Goal: Task Accomplishment & Management: Manage account settings

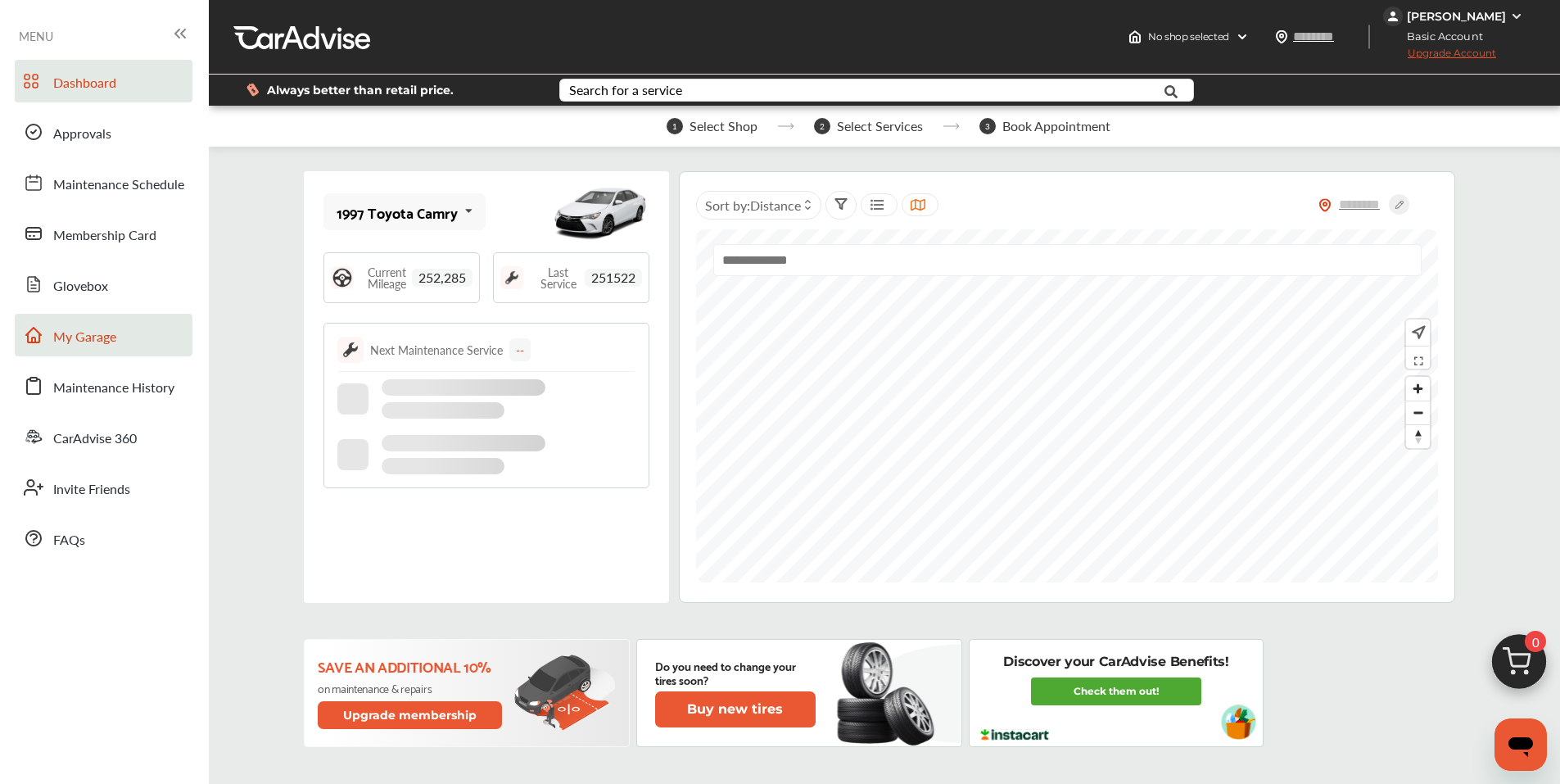
click at [105, 349] on link "My Garage" at bounding box center [104, 335] width 178 height 42
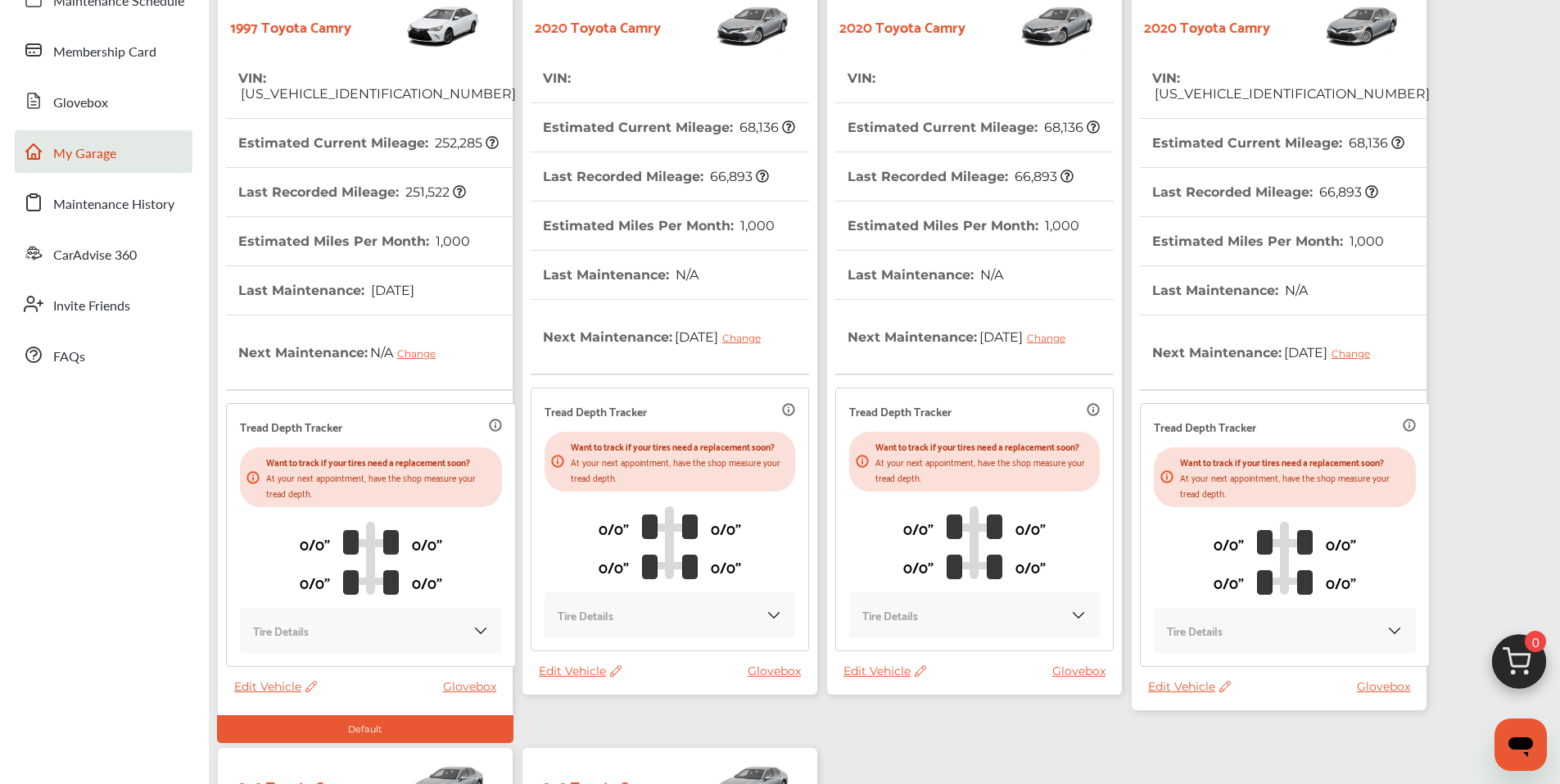
scroll to position [246, 0]
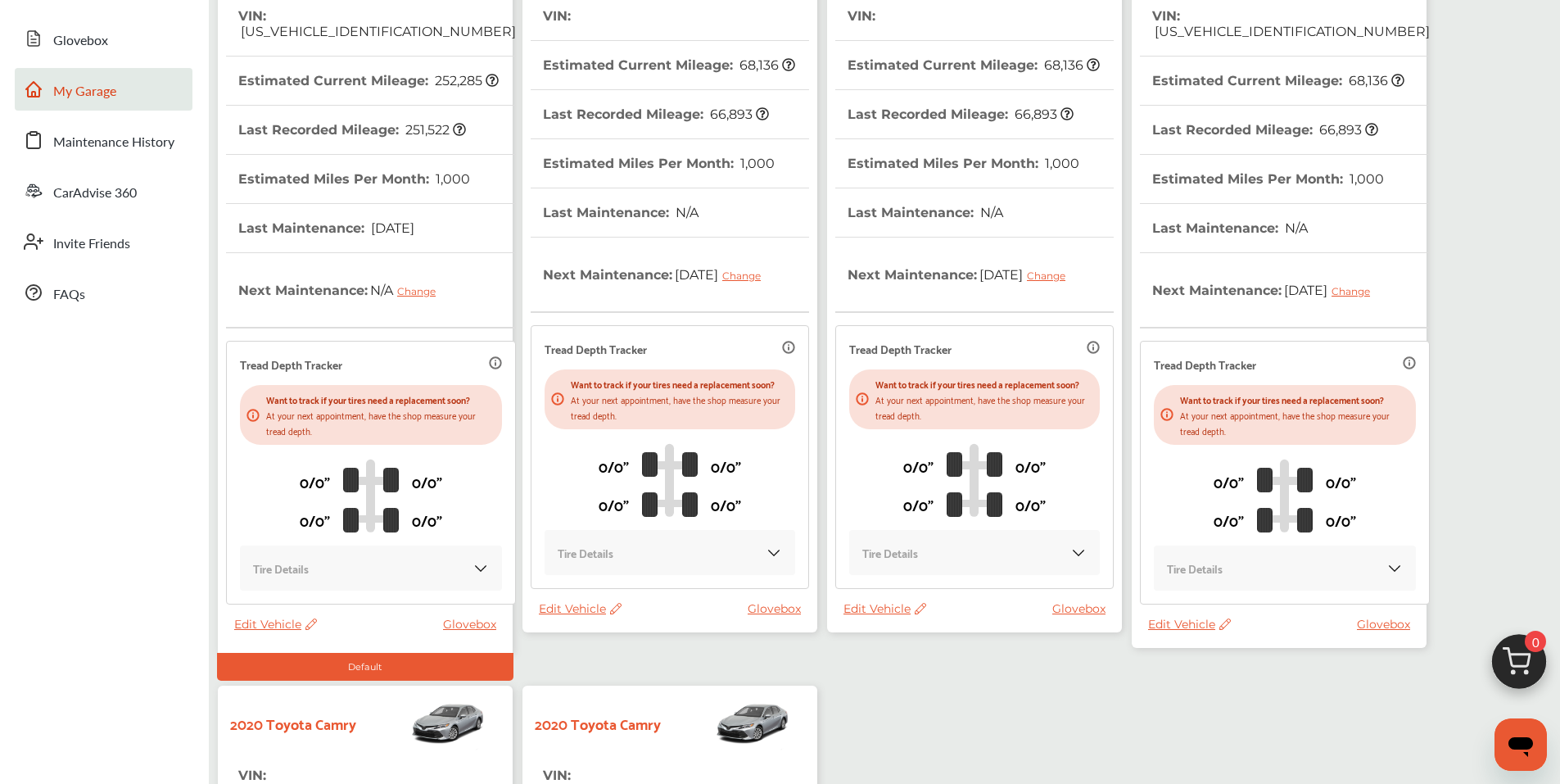
click at [571, 615] on span "Edit Vehicle" at bounding box center [581, 609] width 83 height 15
click at [621, 664] on div "Remove" at bounding box center [644, 667] width 147 height 26
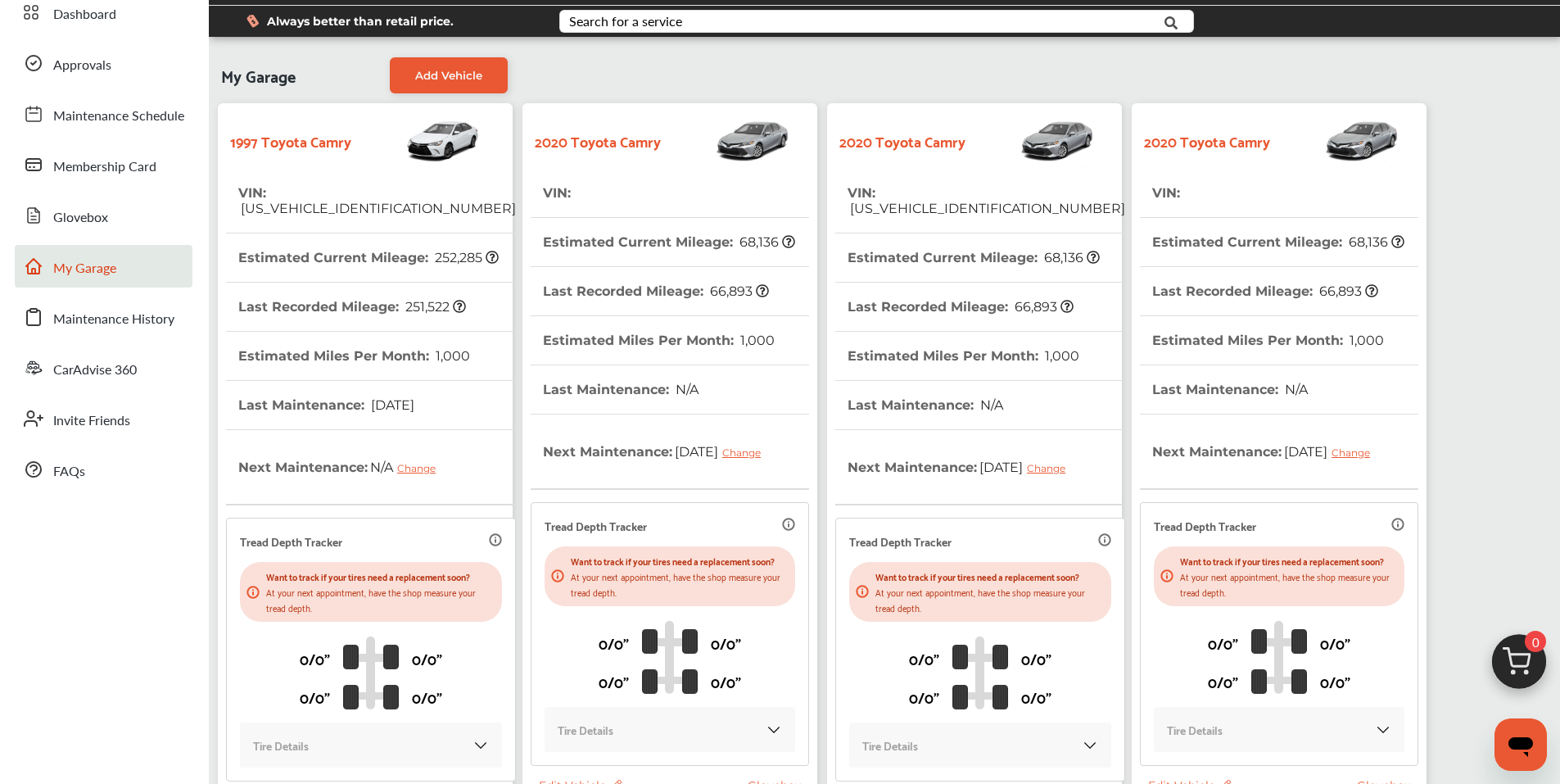
scroll to position [164, 0]
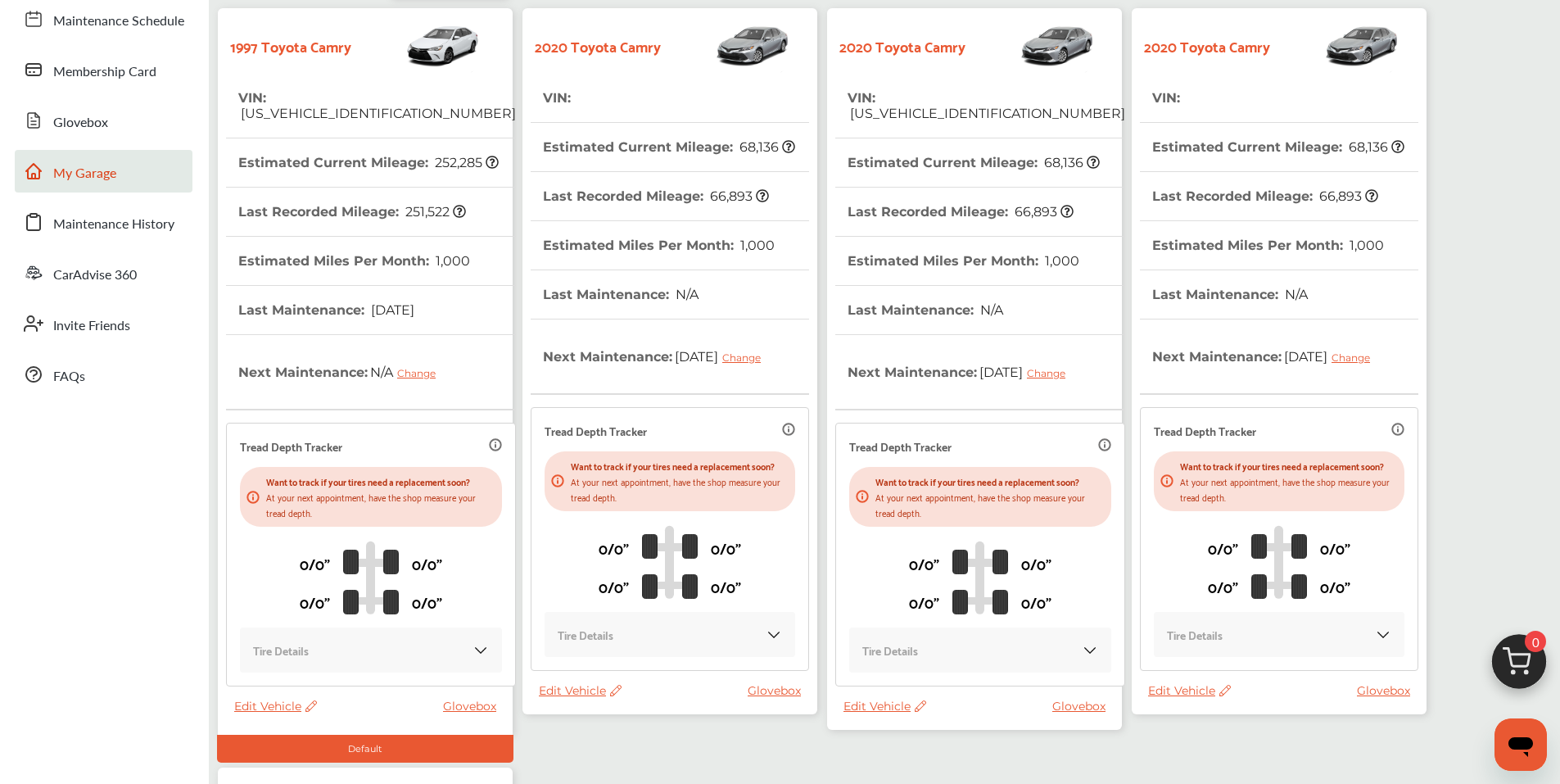
click at [576, 698] on span "Edit Vehicle" at bounding box center [581, 690] width 83 height 15
click at [623, 734] on div "Remove" at bounding box center [649, 742] width 147 height 26
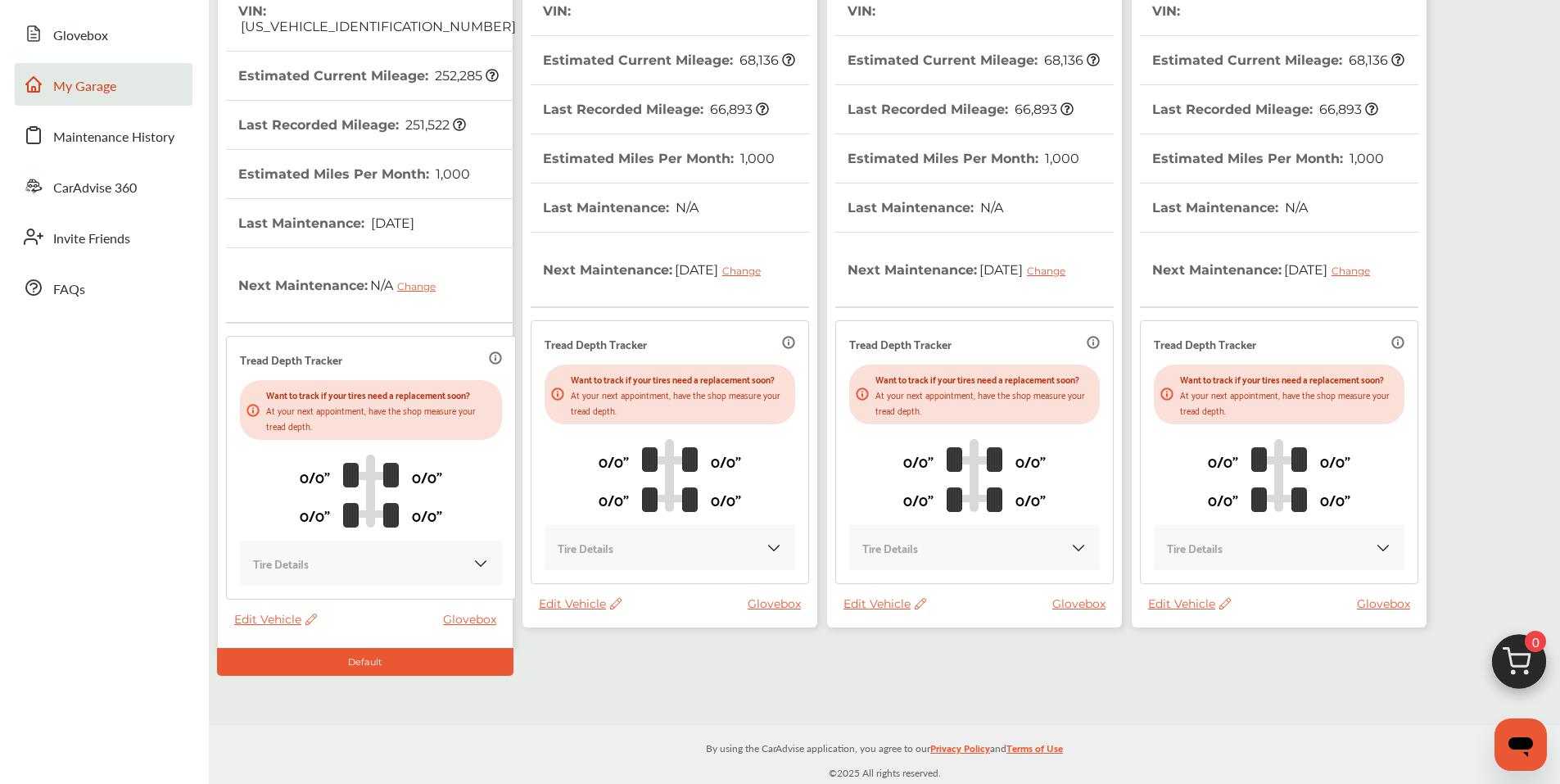
scroll to position [252, 0]
click at [574, 611] on span "Edit Vehicle" at bounding box center [581, 604] width 83 height 15
click at [611, 662] on div "Remove" at bounding box center [647, 662] width 147 height 26
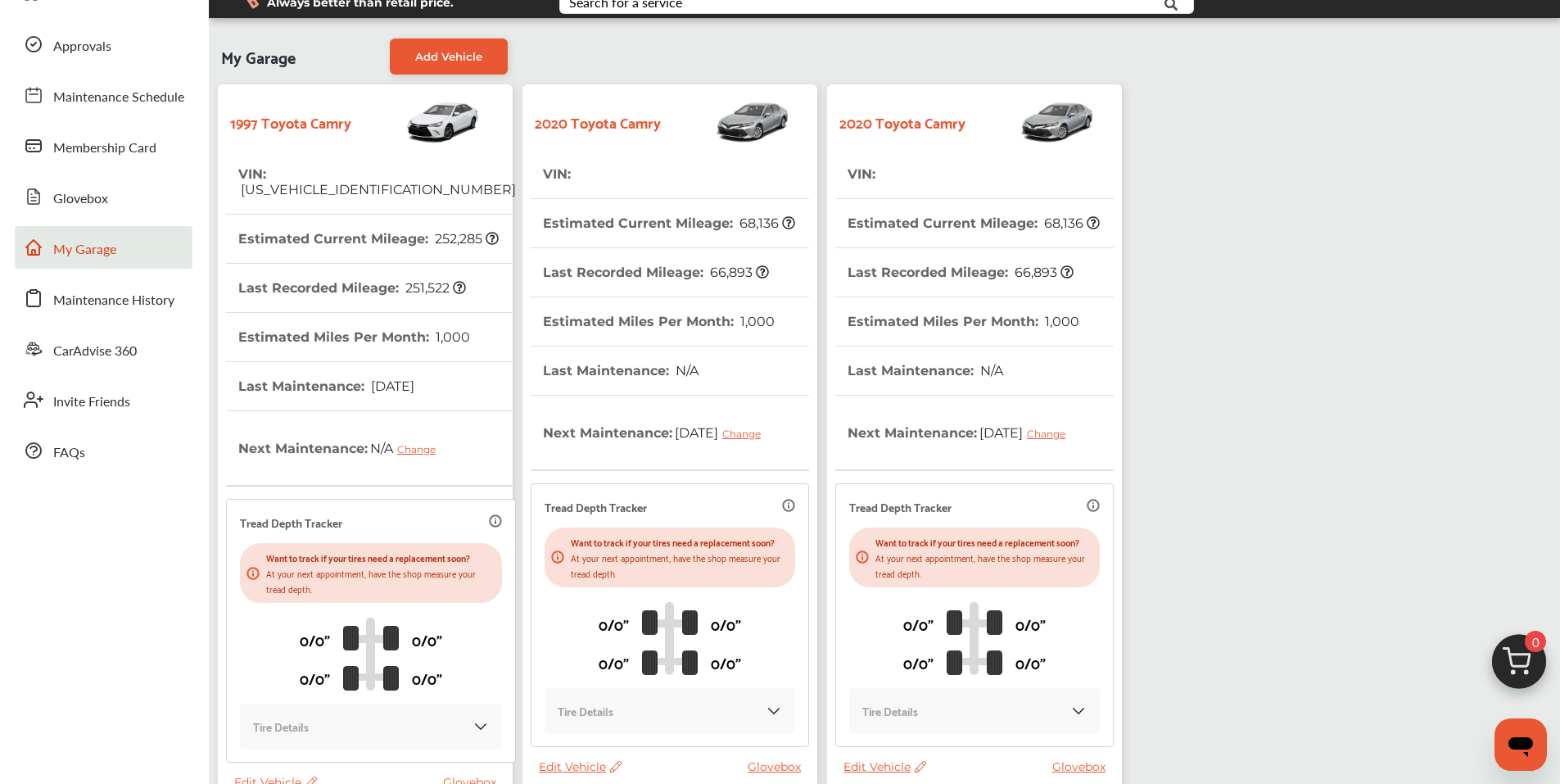
scroll to position [169, 0]
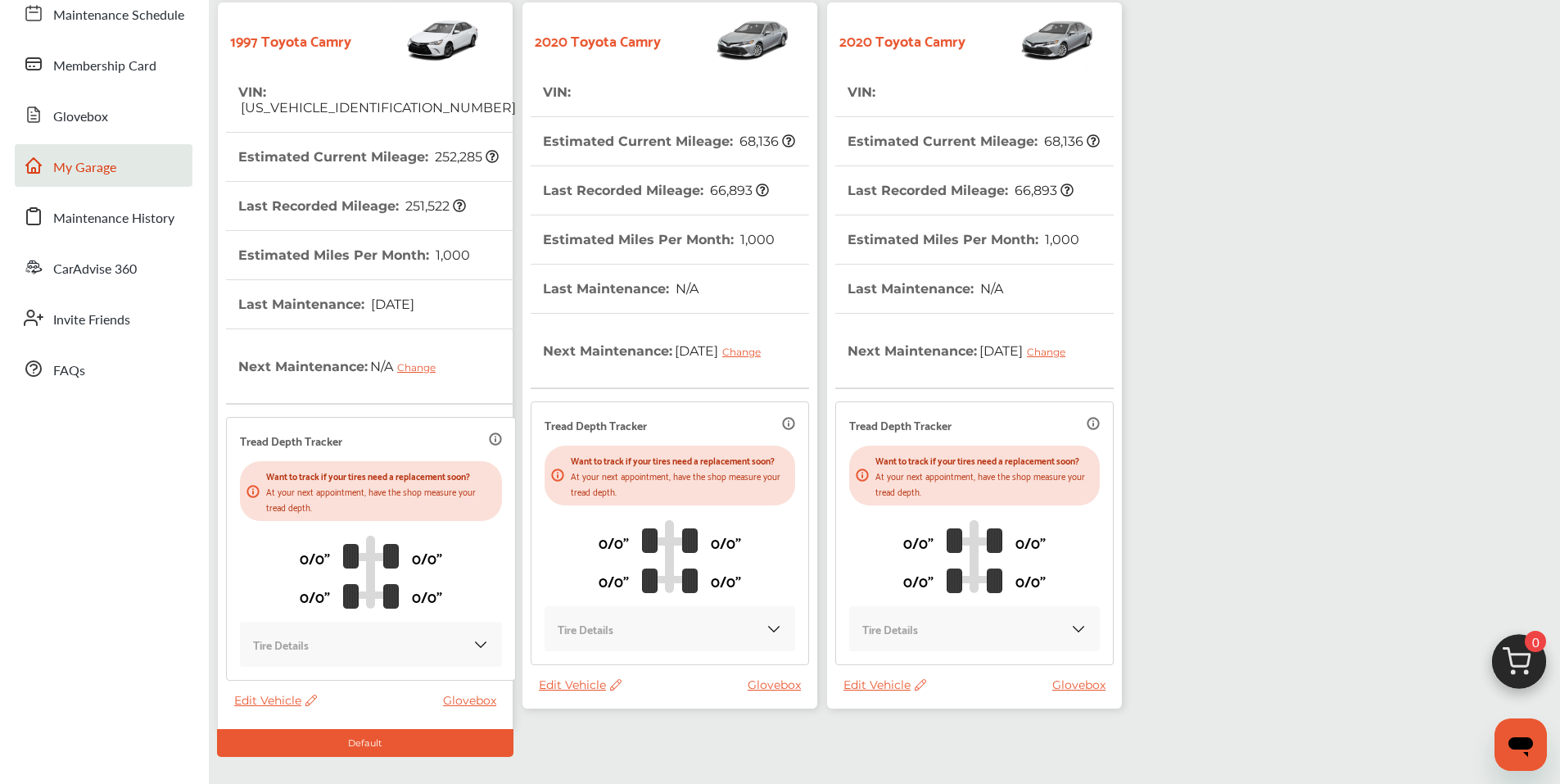
click at [575, 692] on span "Edit Vehicle" at bounding box center [581, 684] width 83 height 15
click at [619, 735] on div "Remove" at bounding box center [648, 742] width 147 height 26
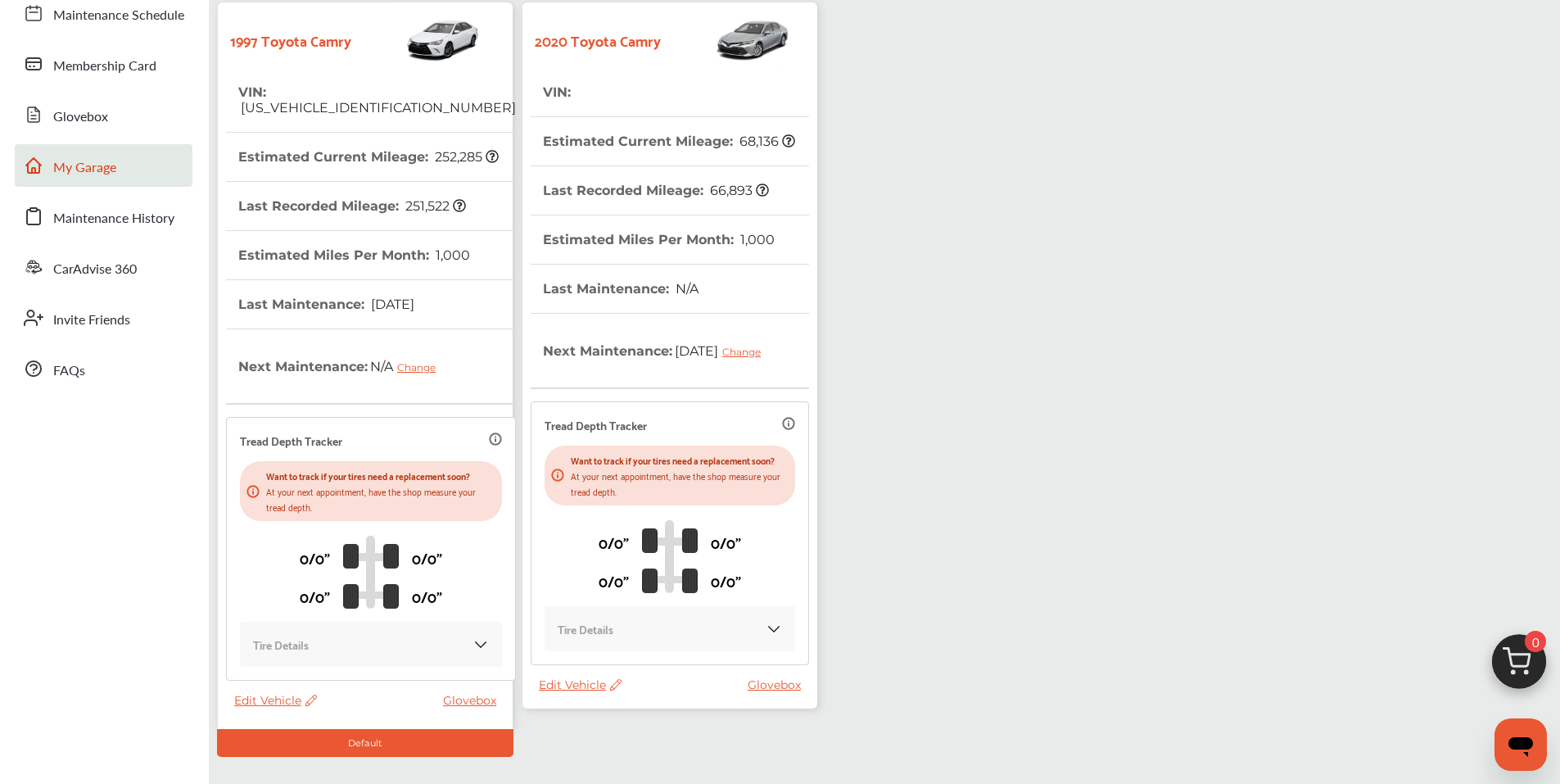
click at [583, 692] on span "Edit Vehicle" at bounding box center [581, 684] width 83 height 15
click at [580, 692] on span "Edit Vehicle" at bounding box center [581, 684] width 83 height 15
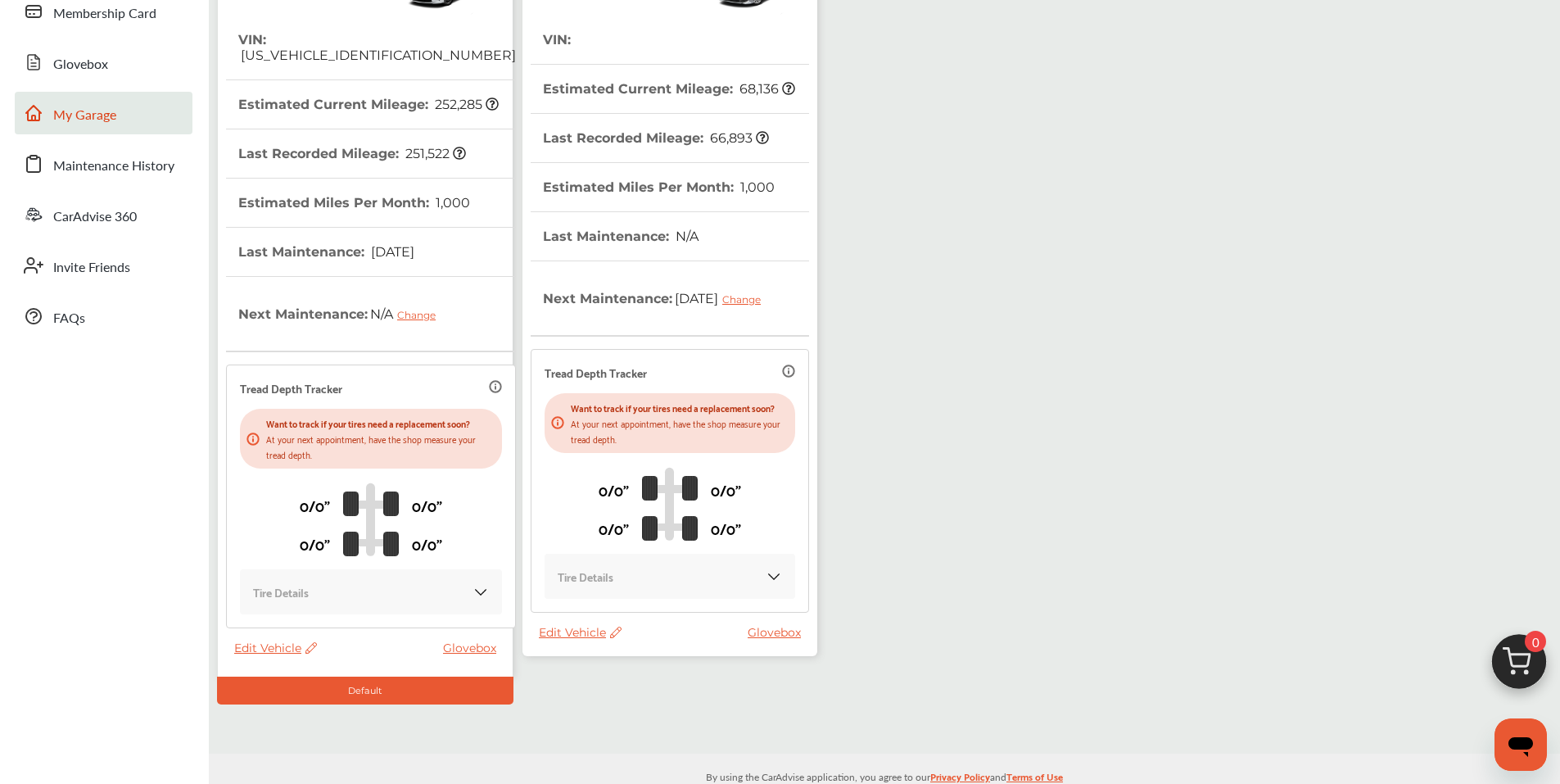
scroll to position [252, 0]
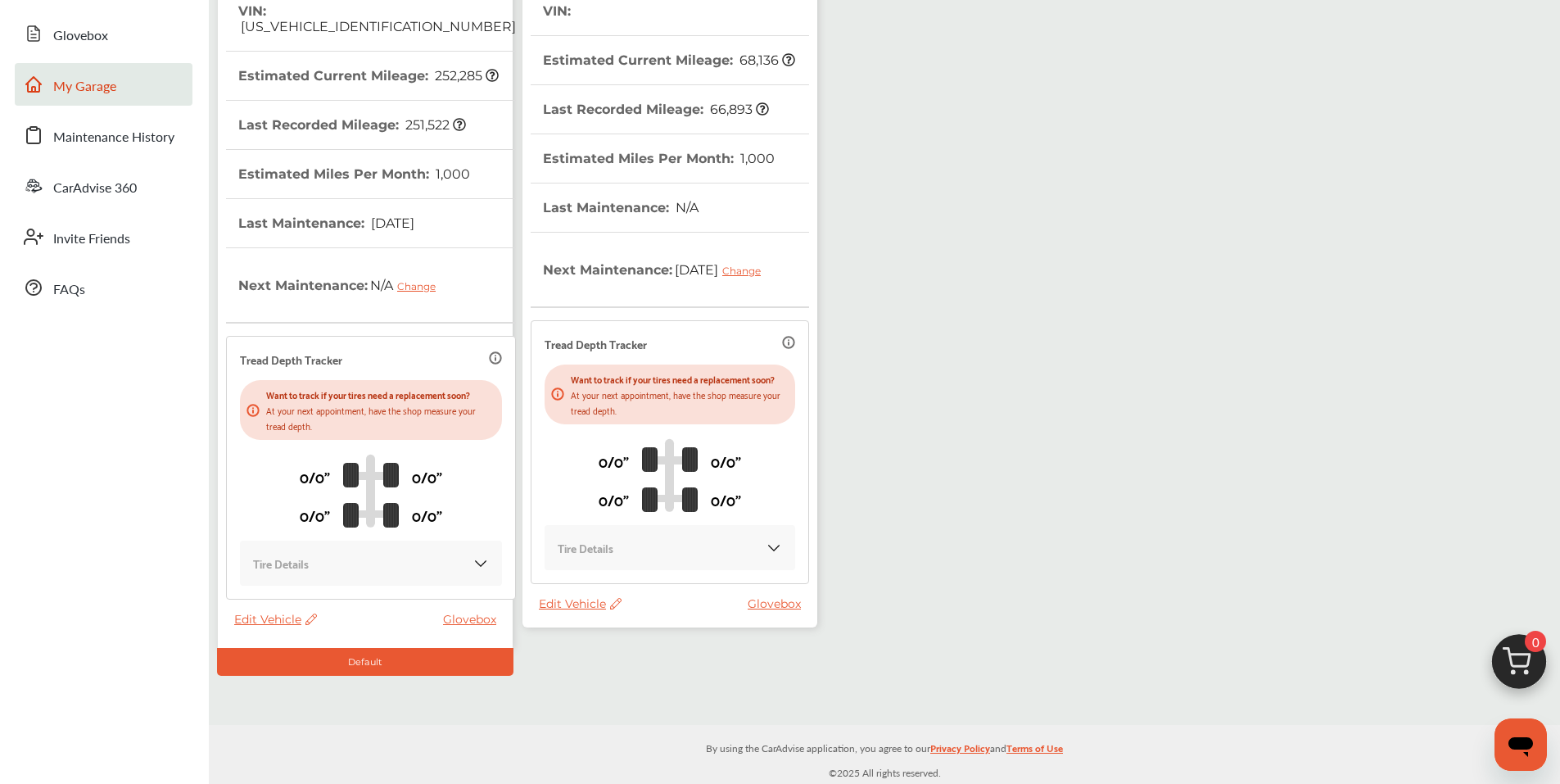
click at [571, 611] on span "Edit Vehicle" at bounding box center [581, 604] width 83 height 15
click at [676, 710] on div "My Garage Add Vehicle 1997 Toyota Camry VIN : 4T1BF22K5VU019981 Estimated Curre…" at bounding box center [884, 289] width 1352 height 870
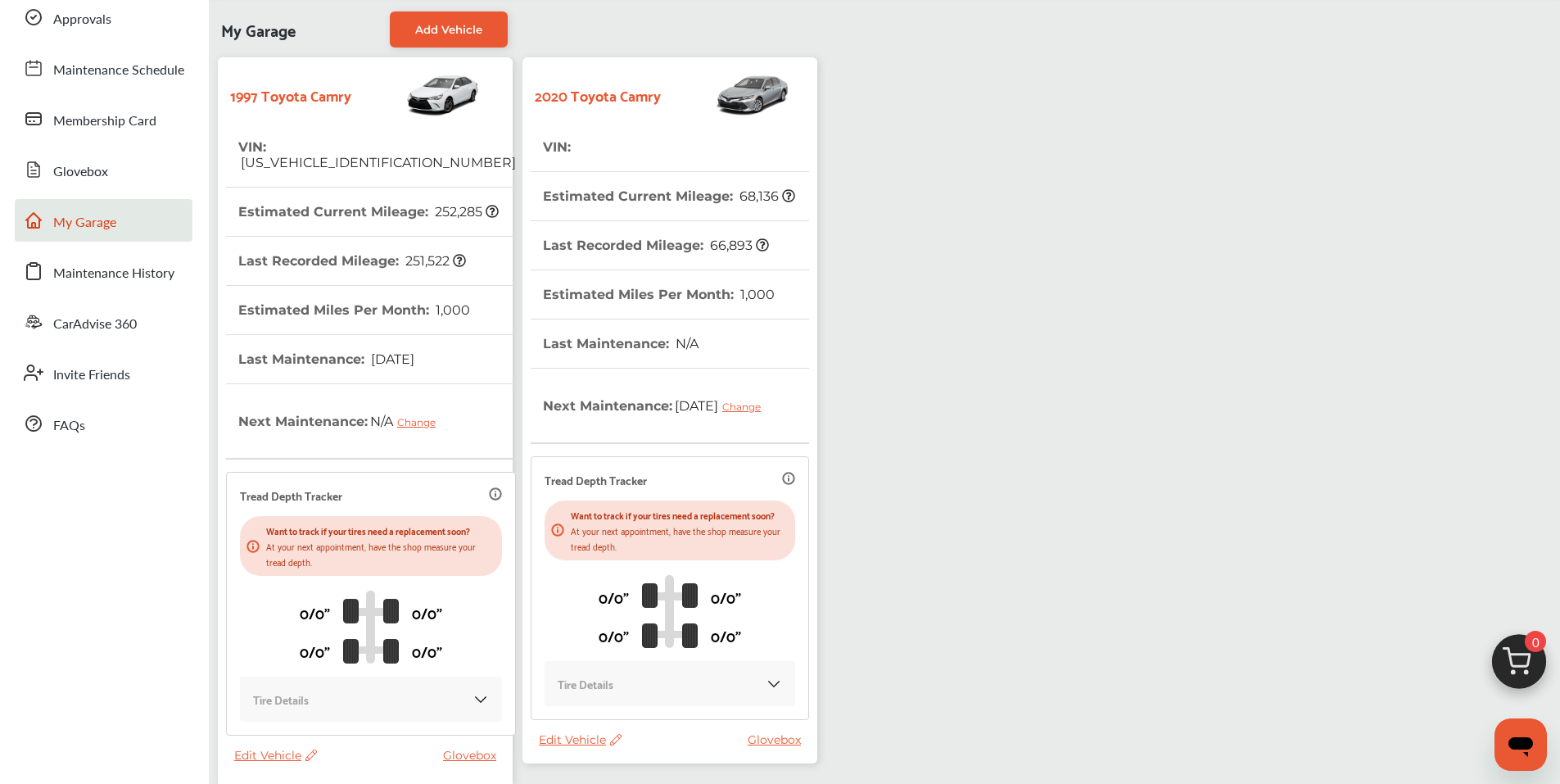
scroll to position [0, 0]
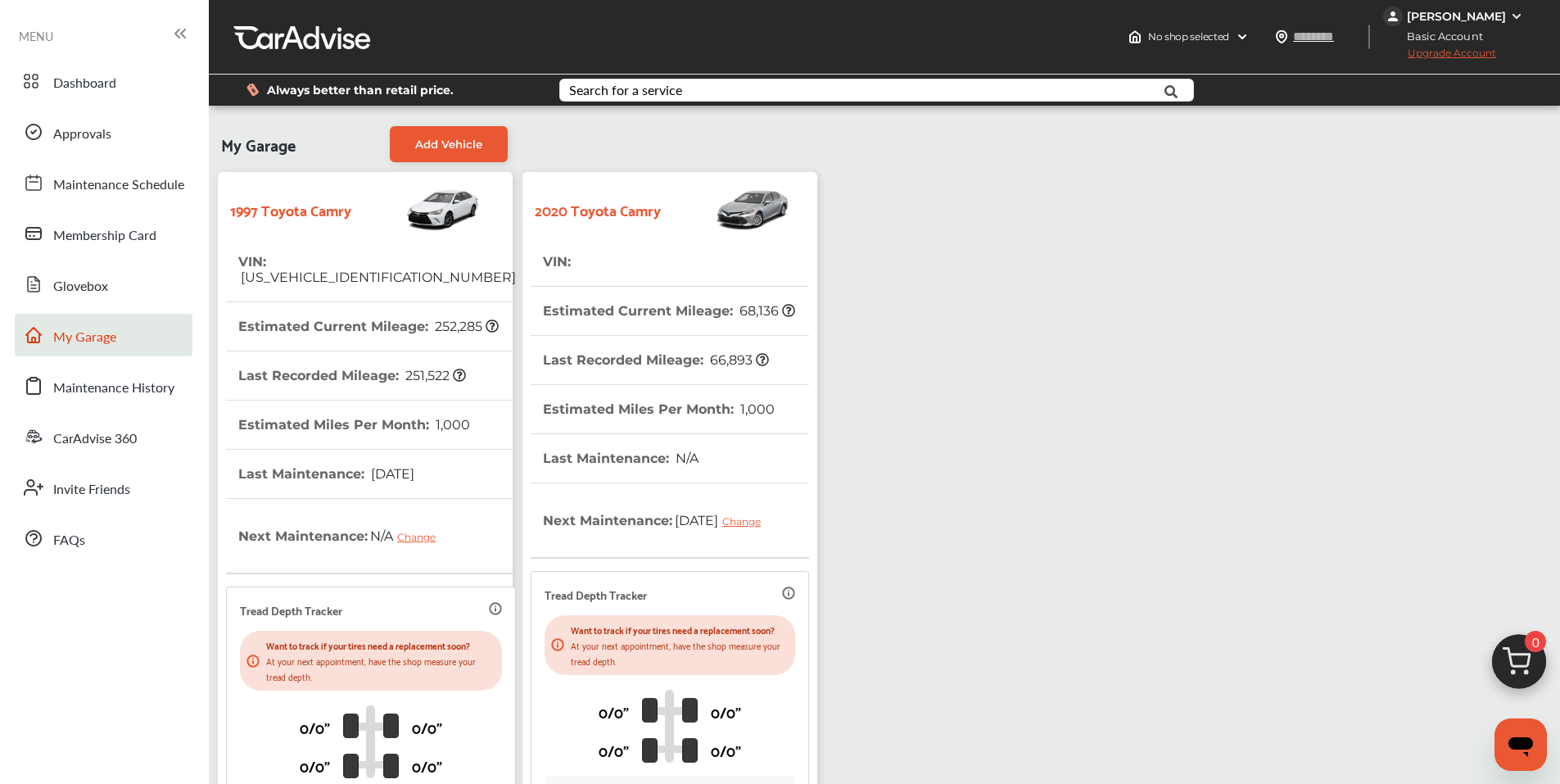
click at [381, 373] on th "Last Recorded Mileage : 251,522" at bounding box center [352, 375] width 228 height 48
click at [665, 422] on th "Estimated Miles Per Month : 1,000" at bounding box center [659, 409] width 232 height 48
click at [383, 383] on th "Last Recorded Mileage : 251,522" at bounding box center [352, 375] width 228 height 48
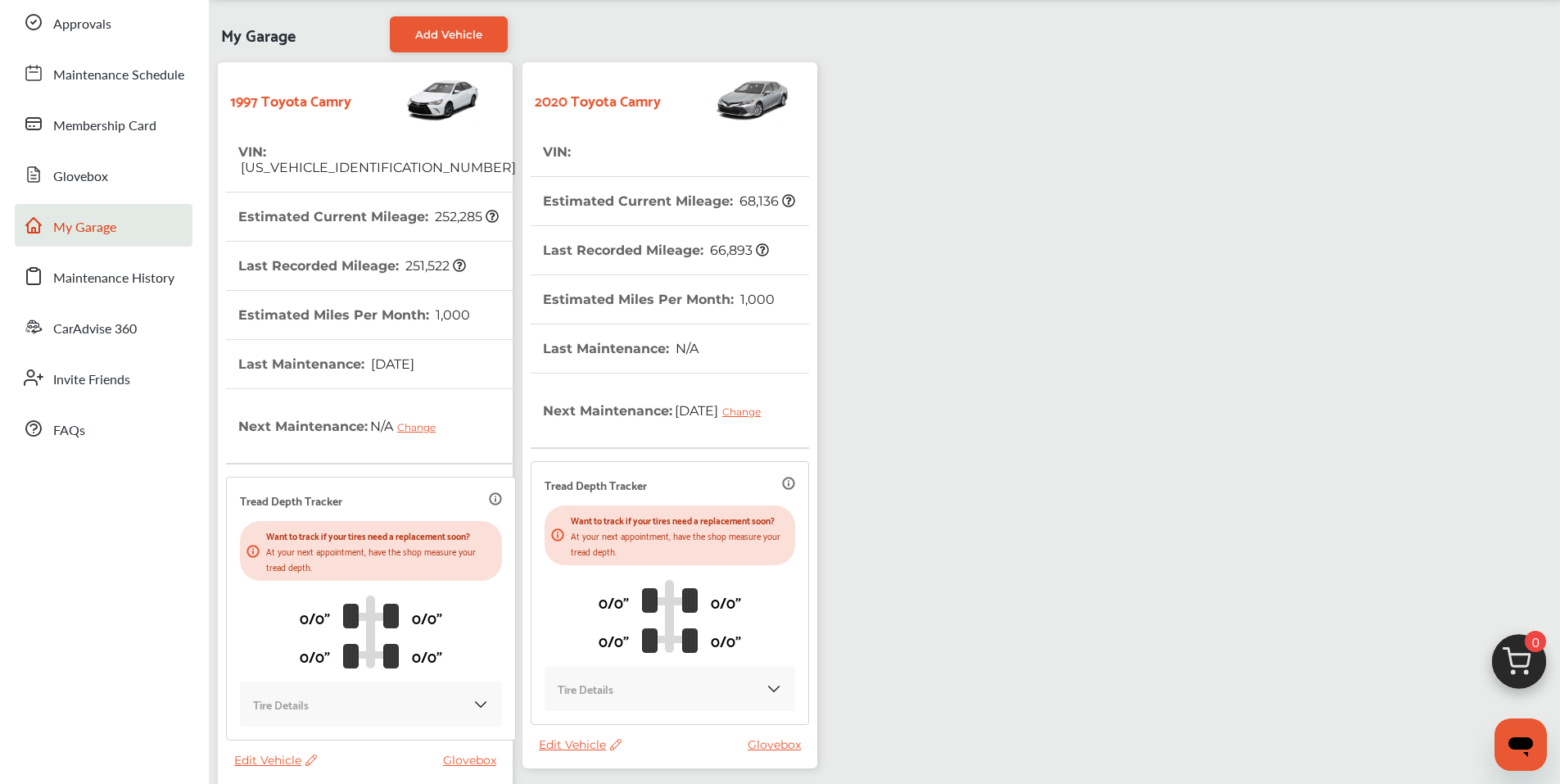
scroll to position [252, 0]
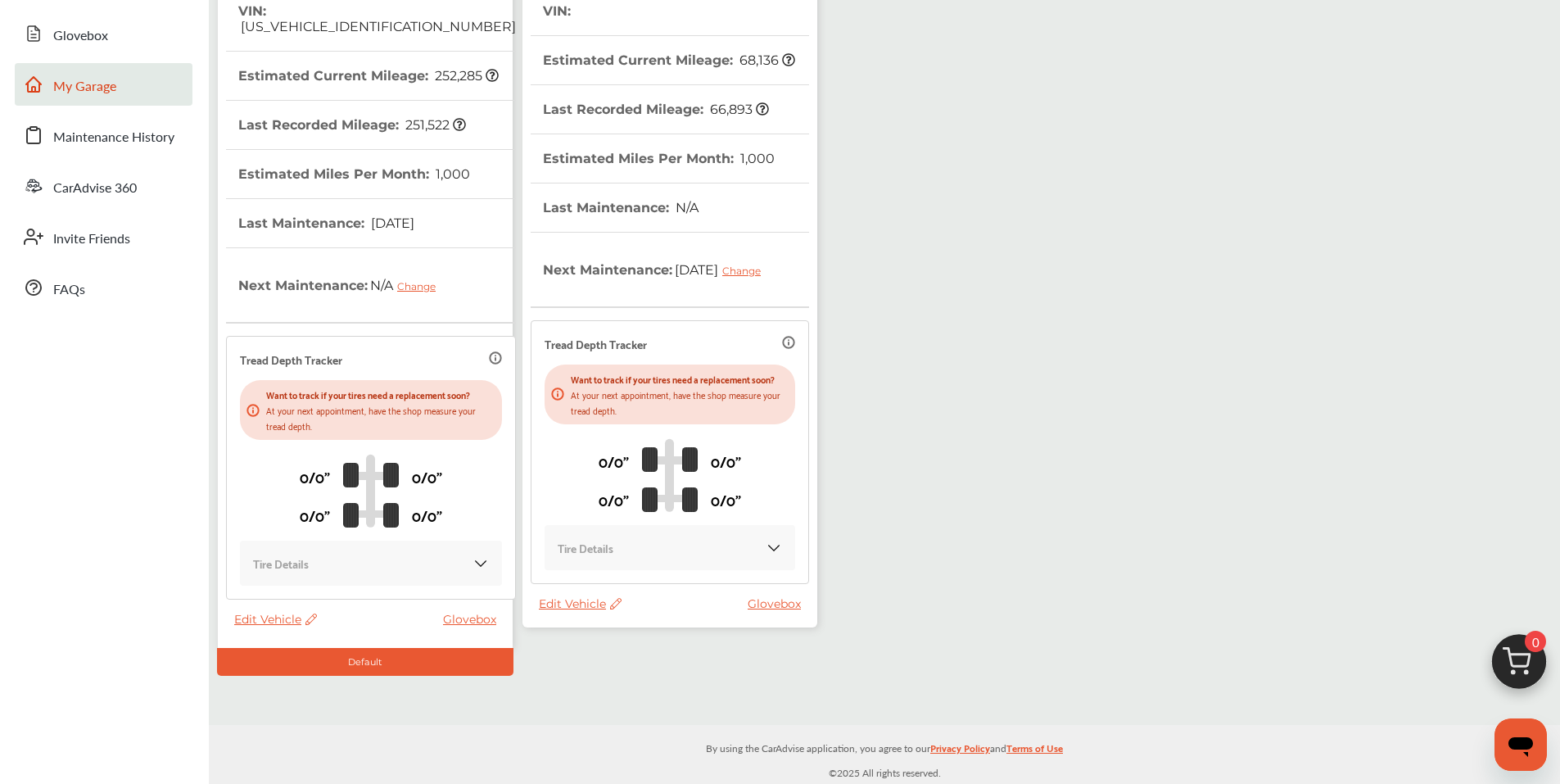
click at [578, 611] on span "Edit Vehicle" at bounding box center [581, 604] width 83 height 15
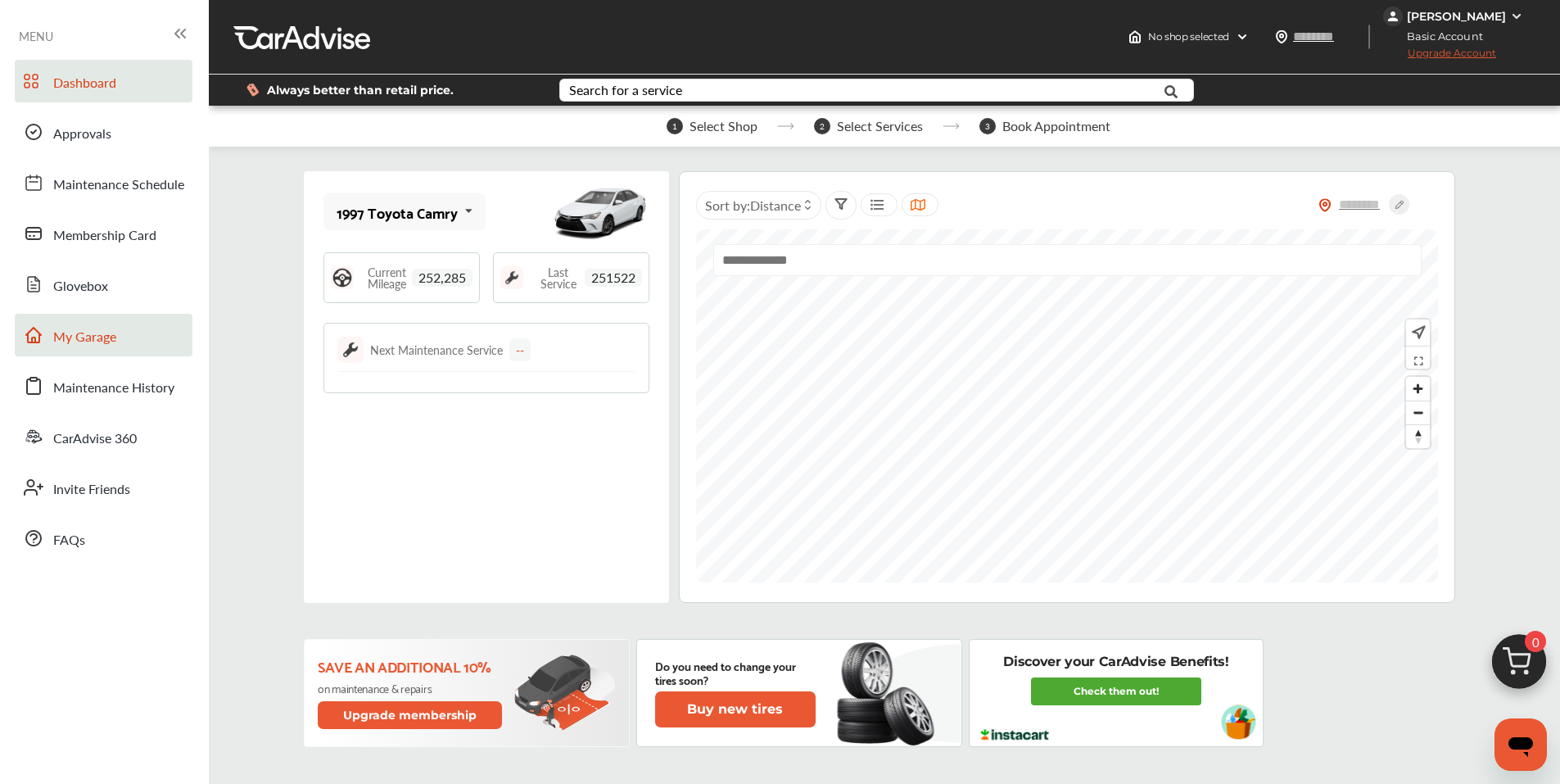
click at [115, 332] on span "My Garage" at bounding box center [85, 337] width 63 height 22
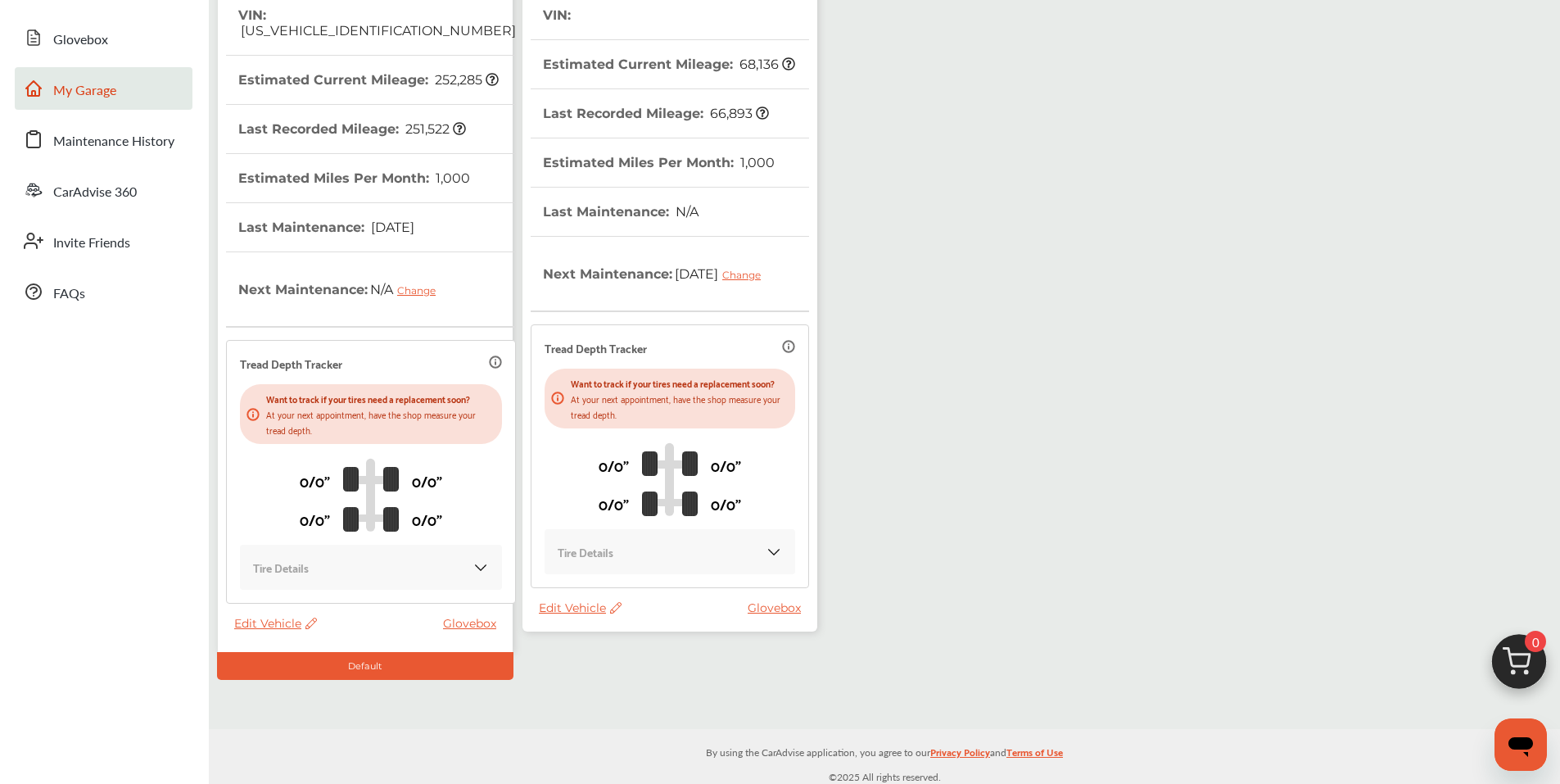
scroll to position [252, 0]
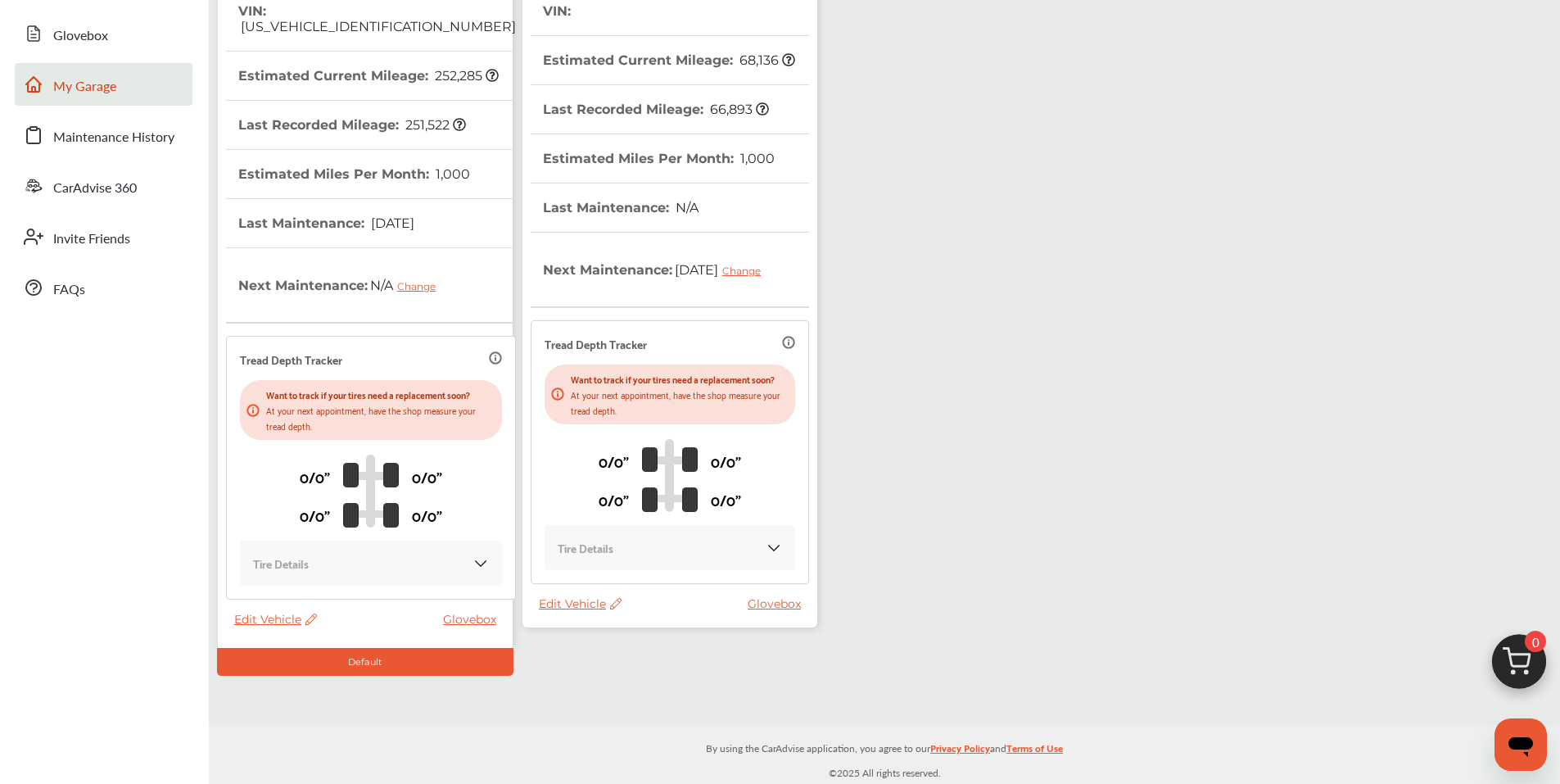
click at [569, 611] on span "Edit Vehicle" at bounding box center [581, 604] width 83 height 15
click at [612, 669] on div "Remove" at bounding box center [642, 661] width 147 height 26
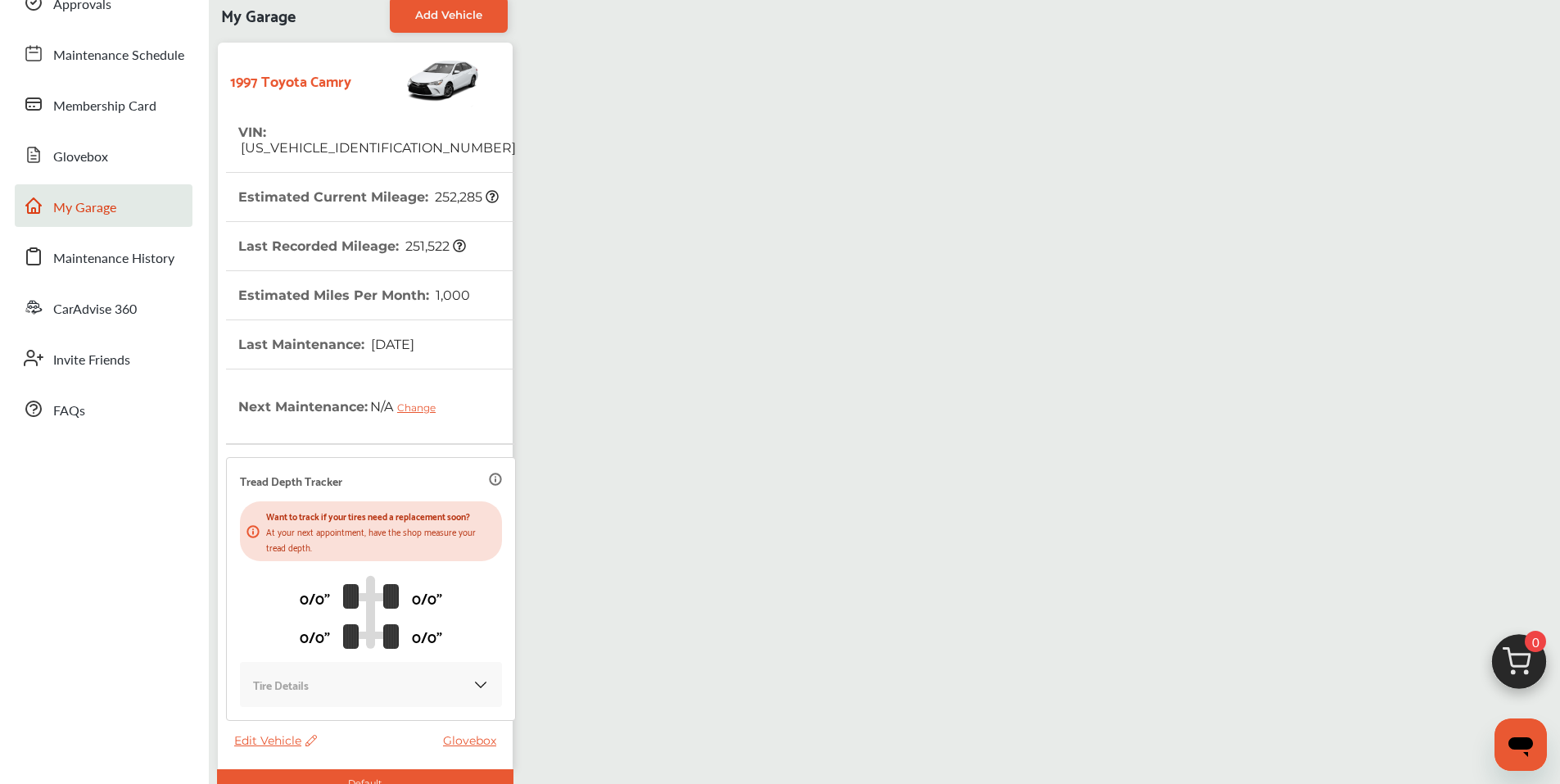
scroll to position [0, 0]
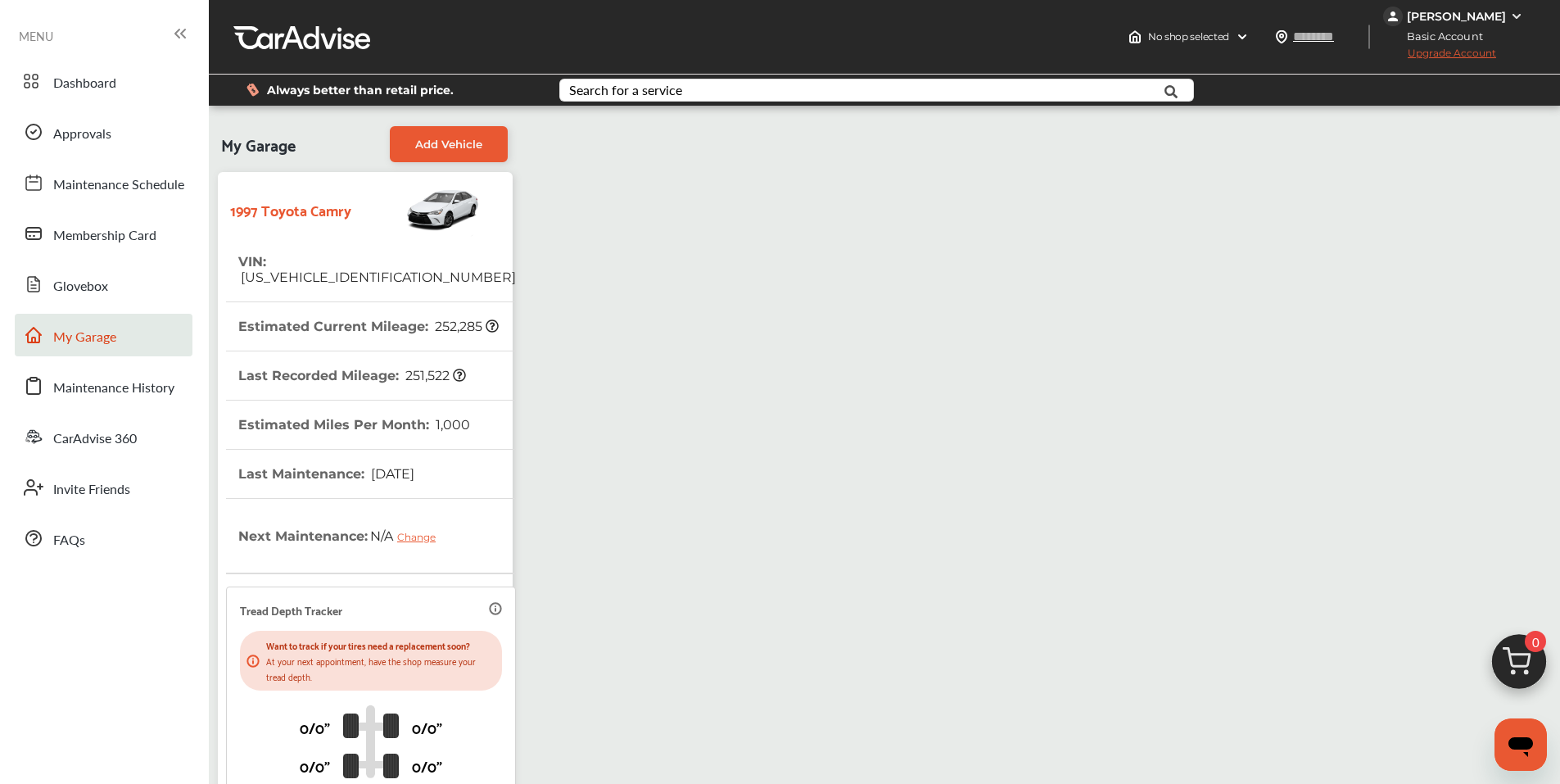
drag, startPoint x: 695, startPoint y: 342, endPoint x: 1215, endPoint y: 3, distance: 620.7
click at [706, 334] on div "My Garage Add Vehicle 1997 Toyota Camry VIN : [US_VEHICLE_IDENTIFICATION_NUMBER…" at bounding box center [884, 522] width 1343 height 808
